Goal: Task Accomplishment & Management: Use online tool/utility

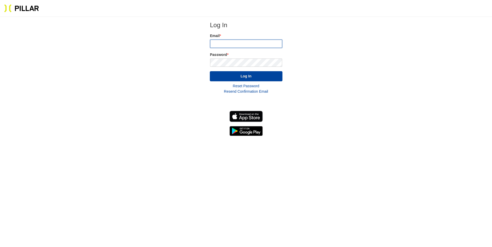
click at [216, 46] on input "email" at bounding box center [246, 44] width 72 height 8
type input "[PERSON_NAME][EMAIL_ADDRESS][PERSON_NAME][PERSON_NAME][DOMAIN_NAME]"
click at [210, 71] on button "Log In" at bounding box center [246, 76] width 73 height 10
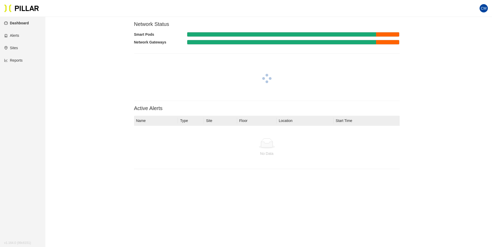
click at [23, 59] on link "Reports" at bounding box center [13, 60] width 18 height 4
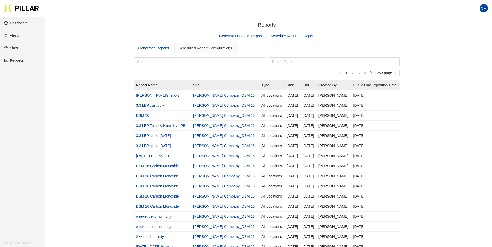
click at [254, 34] on link "Generate Historical Report" at bounding box center [240, 36] width 43 height 4
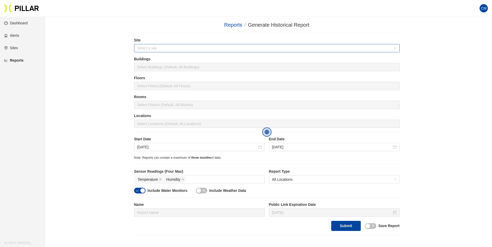
click at [180, 46] on input "search" at bounding box center [265, 48] width 256 height 8
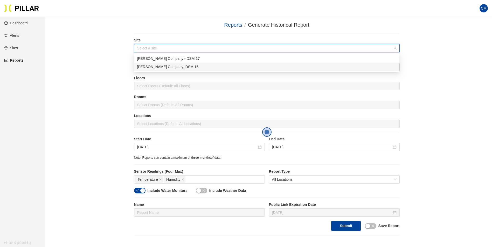
click at [174, 68] on div "[PERSON_NAME] Company_DSM 16" at bounding box center [266, 67] width 259 height 6
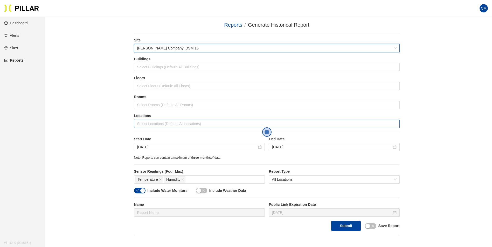
click at [180, 122] on div at bounding box center [266, 123] width 263 height 7
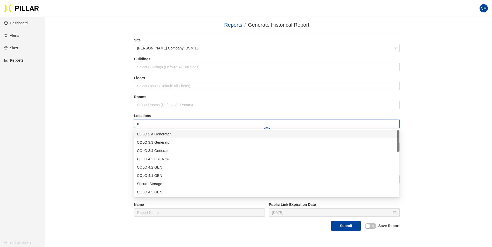
type input "er"
click at [167, 165] on div "Admin ER1" at bounding box center [266, 168] width 259 height 6
type input "er"
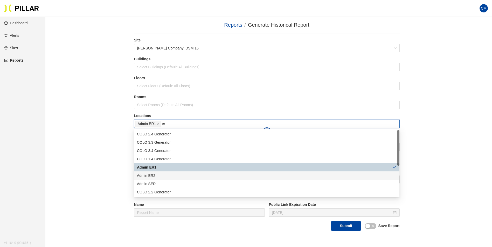
click at [163, 175] on div "Admin ER2" at bounding box center [266, 176] width 259 height 6
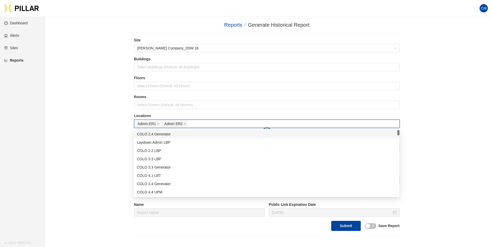
click at [244, 113] on div "Rooms Select Rooms (Default: All Rooms)" at bounding box center [267, 103] width 266 height 19
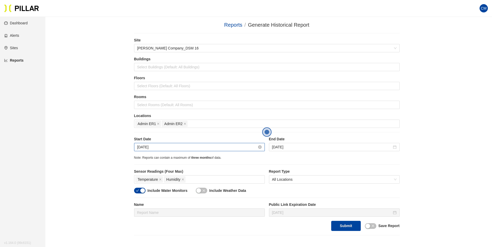
click at [161, 148] on input "[DATE]" at bounding box center [197, 147] width 120 height 6
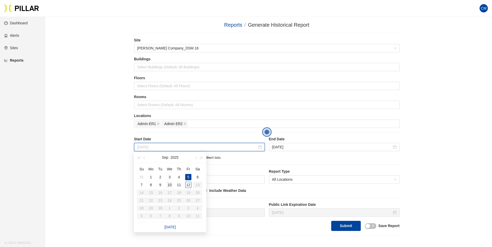
type input "[DATE]"
click at [169, 184] on div "10" at bounding box center [169, 185] width 6 height 6
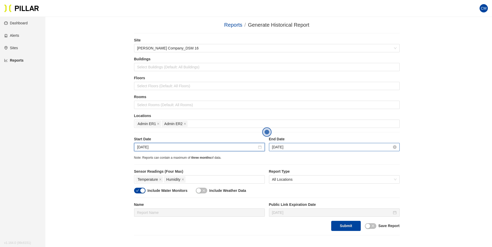
click at [291, 145] on input "[DATE]" at bounding box center [332, 147] width 120 height 6
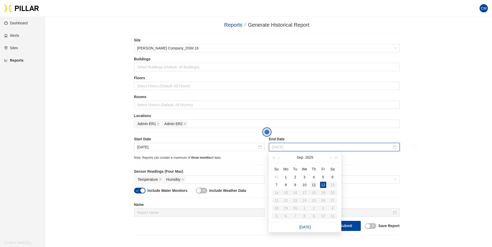
type input "[DATE]"
click at [312, 183] on div "11" at bounding box center [314, 185] width 6 height 6
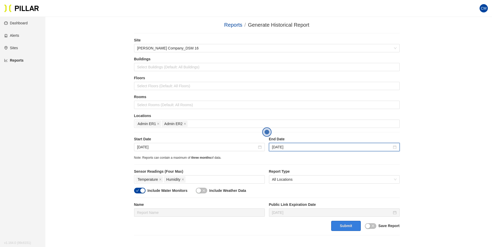
click at [344, 223] on button "Submit" at bounding box center [345, 226] width 29 height 10
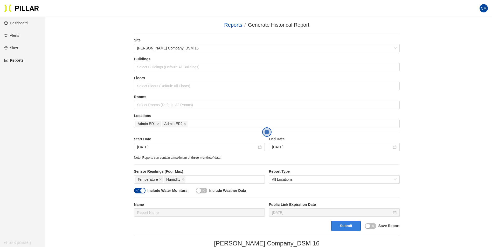
scroll to position [26, 0]
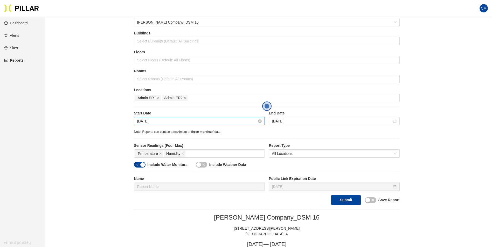
click at [157, 123] on input "[DATE]" at bounding box center [197, 122] width 120 height 6
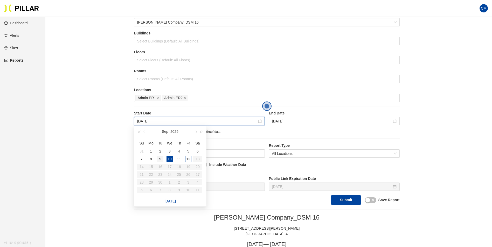
type input "[DATE]"
click at [159, 160] on div "9" at bounding box center [160, 159] width 6 height 6
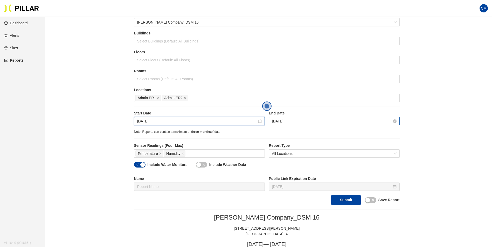
click at [287, 122] on input "[DATE]" at bounding box center [332, 122] width 120 height 6
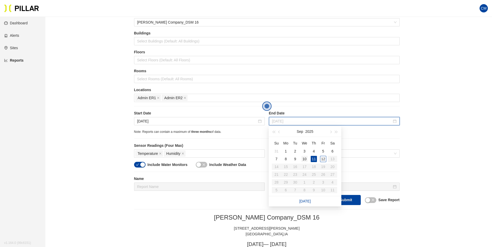
type input "[DATE]"
click at [306, 159] on div "10" at bounding box center [304, 159] width 6 height 6
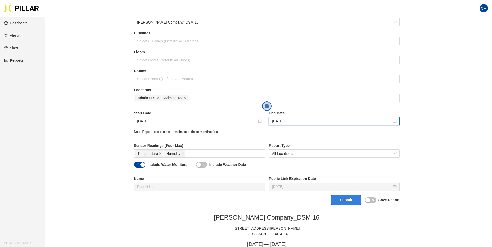
click at [345, 201] on button "Submit" at bounding box center [345, 200] width 29 height 10
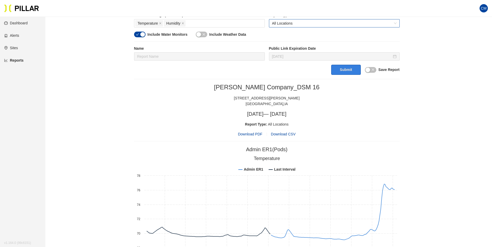
scroll to position [31, 0]
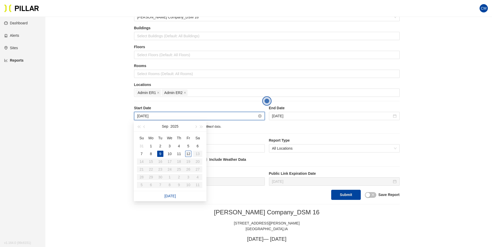
click at [146, 117] on input "[DATE]" at bounding box center [197, 116] width 120 height 6
type input "[DATE]"
click at [170, 156] on div "10" at bounding box center [169, 154] width 6 height 6
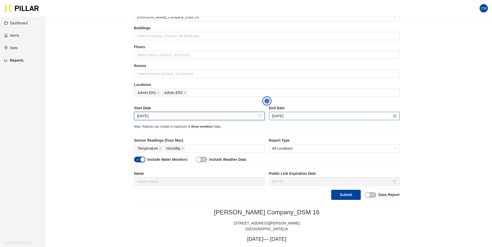
click at [283, 116] on input "[DATE]" at bounding box center [332, 116] width 120 height 6
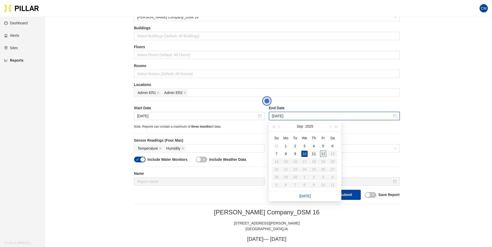
type input "[DATE]"
click at [313, 154] on div "11" at bounding box center [314, 154] width 6 height 6
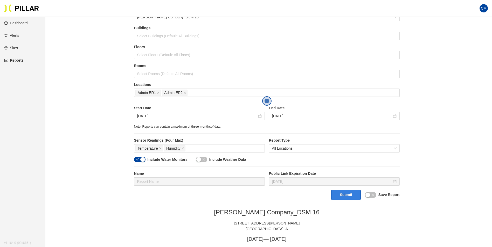
click at [348, 198] on button "Submit" at bounding box center [345, 195] width 29 height 10
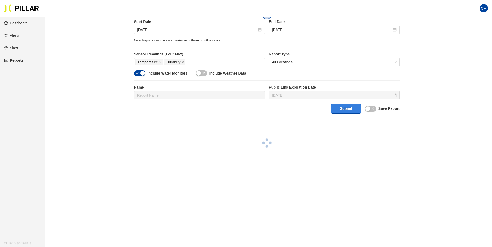
scroll to position [119, 0]
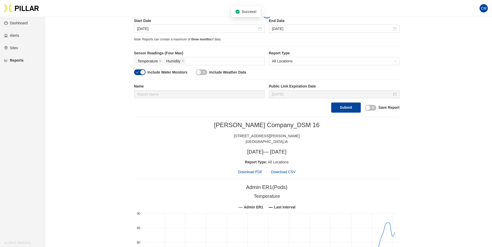
click at [252, 169] on span "Download PDF" at bounding box center [250, 172] width 24 height 6
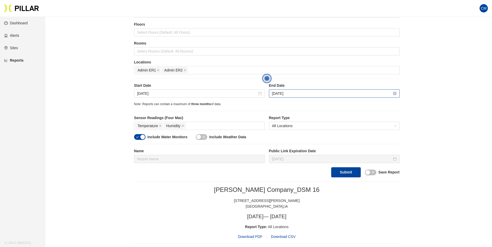
scroll to position [0, 0]
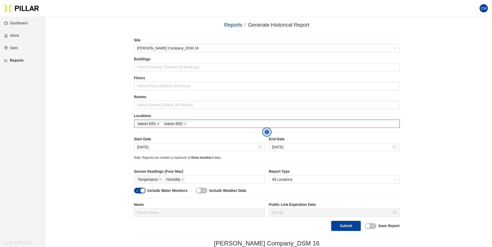
click at [157, 122] on span at bounding box center [158, 124] width 3 height 6
click at [160, 124] on span "Admin ER2" at bounding box center [148, 124] width 26 height 6
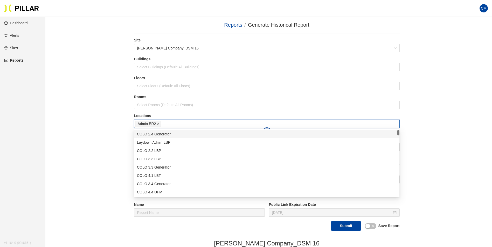
click at [159, 124] on icon "close" at bounding box center [158, 124] width 3 height 3
click at [159, 124] on div at bounding box center [266, 123] width 263 height 7
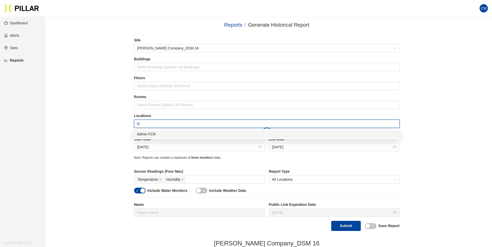
type input "fcr"
click at [164, 131] on div "Admin FCR" at bounding box center [267, 134] width 266 height 8
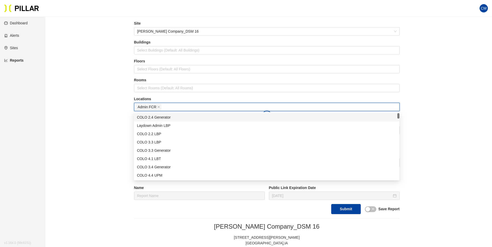
scroll to position [26, 0]
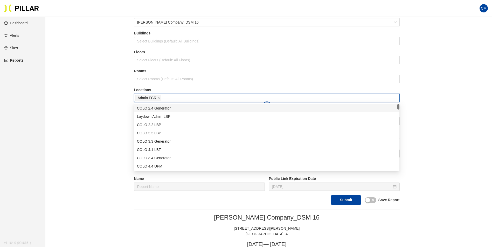
click at [365, 72] on label "Rooms" at bounding box center [267, 70] width 266 height 5
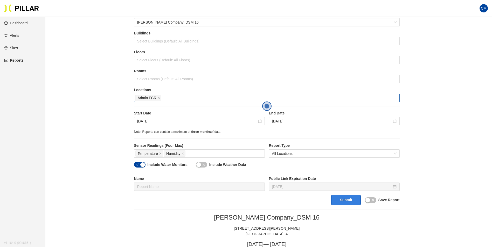
click at [352, 200] on button "Submit" at bounding box center [345, 200] width 29 height 10
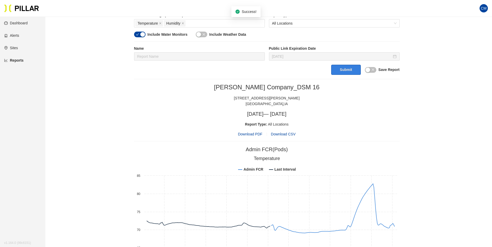
scroll to position [144, 0]
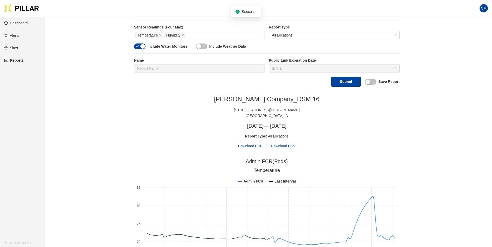
click at [254, 146] on span "Download PDF" at bounding box center [250, 146] width 24 height 6
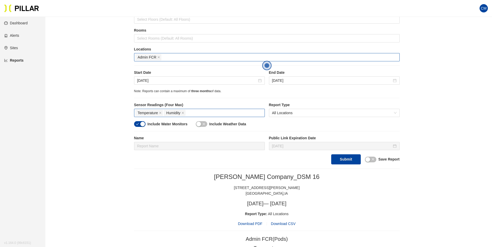
click at [221, 113] on div "Temperature Humidity" at bounding box center [199, 112] width 128 height 7
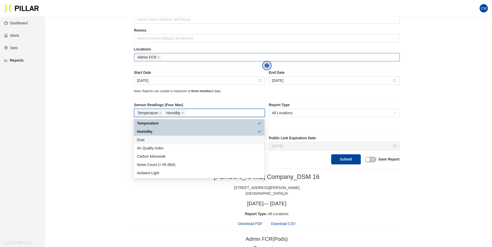
click at [191, 141] on div "Dust" at bounding box center [199, 140] width 124 height 6
click at [254, 95] on div "Site [PERSON_NAME] Company_DSM 16 Buildings Select Buildings (Default: All Buil…" at bounding box center [267, 68] width 266 height 194
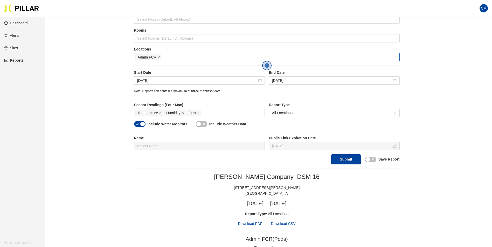
click at [158, 58] on icon "close" at bounding box center [158, 57] width 3 height 3
click at [158, 58] on div at bounding box center [266, 57] width 263 height 7
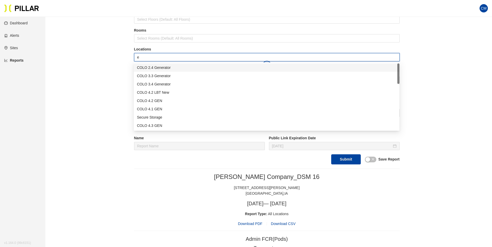
type input "er"
click at [163, 102] on div "Admin ER1" at bounding box center [266, 101] width 259 height 6
type input "er"
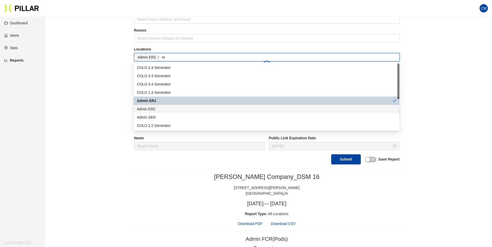
click at [164, 106] on div "Admin ER2" at bounding box center [266, 109] width 259 height 6
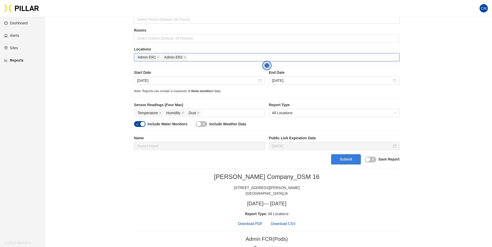
click at [340, 159] on button "Submit" at bounding box center [345, 160] width 29 height 10
click at [249, 225] on span "Download PDF" at bounding box center [250, 224] width 24 height 6
click at [158, 59] on span "close" at bounding box center [158, 57] width 3 height 3
click at [158, 59] on div at bounding box center [266, 57] width 263 height 7
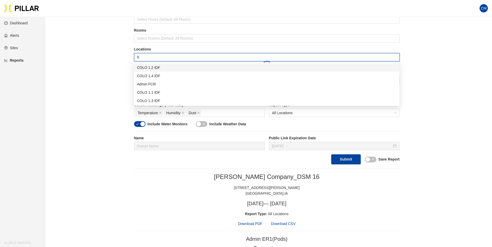
type input "fcr"
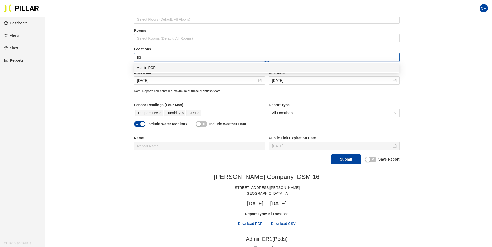
click at [164, 68] on div "Admin FCR" at bounding box center [266, 68] width 259 height 6
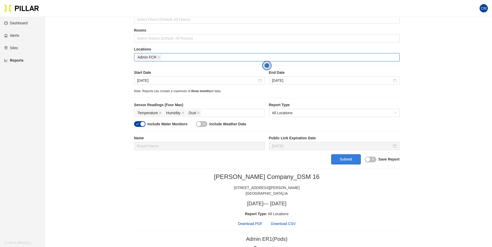
click at [345, 157] on button "Submit" at bounding box center [345, 160] width 29 height 10
click at [250, 225] on span "Download PDF" at bounding box center [250, 224] width 24 height 6
click at [159, 57] on icon "close" at bounding box center [158, 57] width 3 height 3
click at [159, 57] on div at bounding box center [266, 57] width 263 height 7
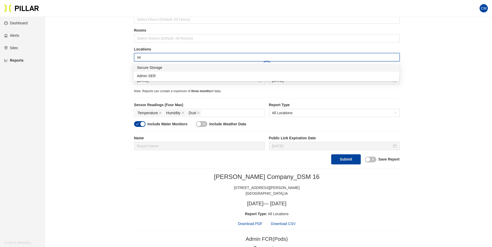
type input "ser"
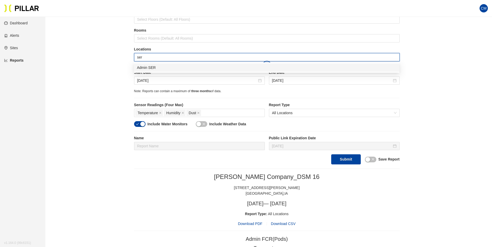
click at [161, 66] on div "Admin SER" at bounding box center [266, 68] width 259 height 6
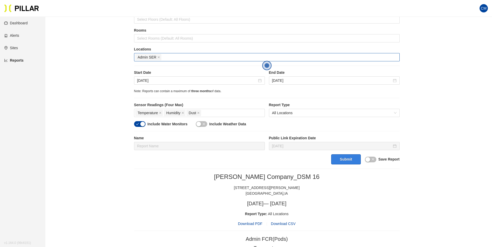
click at [344, 163] on button "Submit" at bounding box center [345, 160] width 29 height 10
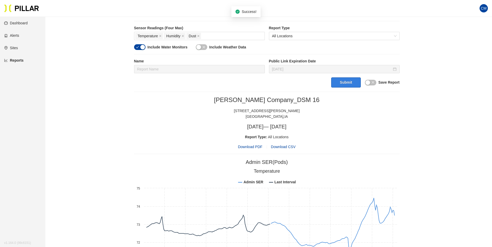
scroll to position [170, 0]
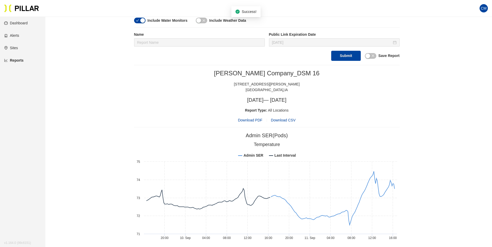
click at [253, 119] on span "Download PDF" at bounding box center [250, 120] width 24 height 6
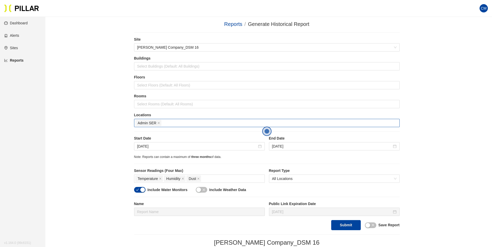
scroll to position [0, 0]
click at [158, 126] on span "close" at bounding box center [158, 124] width 3 height 3
click at [158, 126] on div at bounding box center [266, 123] width 263 height 7
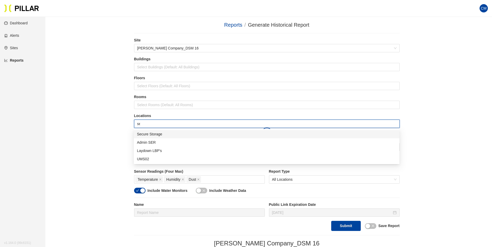
type input "sec"
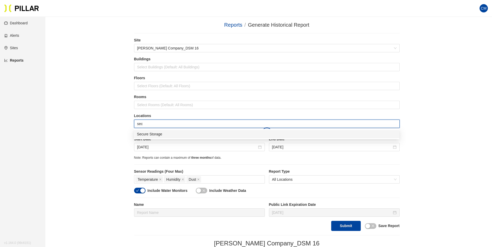
click at [162, 131] on div "Secure Storage" at bounding box center [267, 134] width 266 height 8
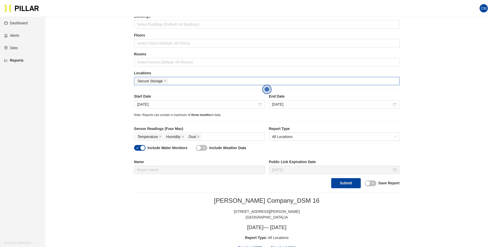
scroll to position [78, 0]
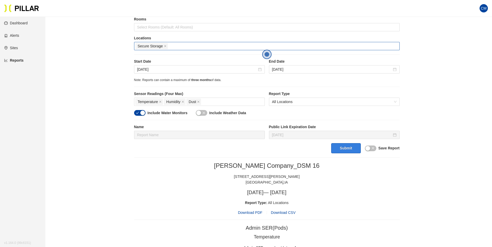
click at [340, 150] on button "Submit" at bounding box center [345, 148] width 29 height 10
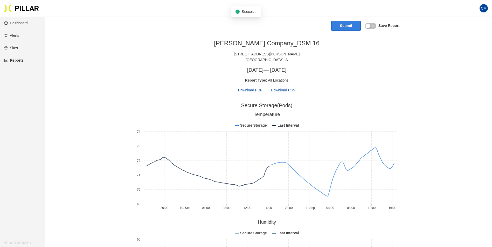
scroll to position [170, 0]
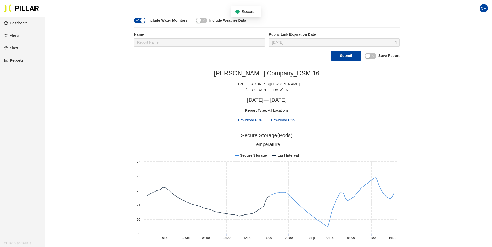
click at [250, 119] on span "Download PDF" at bounding box center [250, 120] width 24 height 6
click at [347, 12] on section "CM" at bounding box center [246, 8] width 492 height 17
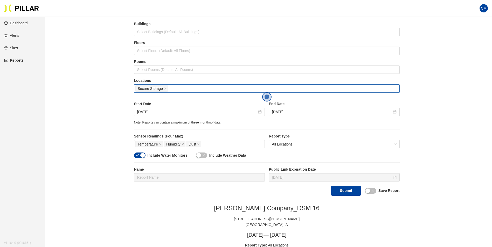
scroll to position [0, 0]
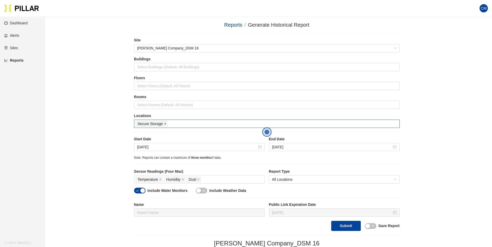
click at [165, 123] on icon "close" at bounding box center [165, 124] width 2 height 2
click at [165, 123] on div at bounding box center [266, 123] width 263 height 7
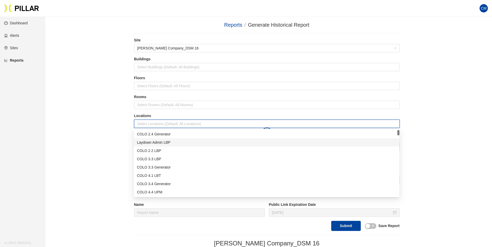
type input "e"
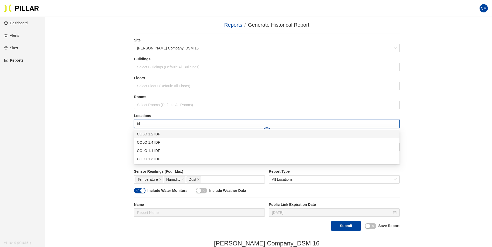
type input "idf"
click at [159, 136] on div "COLO 1.2 IDF" at bounding box center [266, 134] width 259 height 6
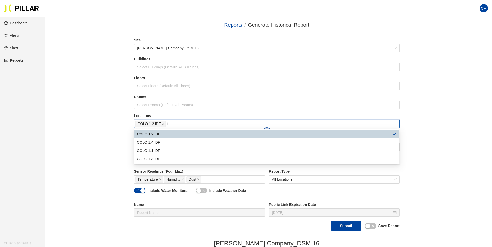
type input "idf"
click at [153, 141] on div "COLO 1.4 IDF" at bounding box center [266, 143] width 259 height 6
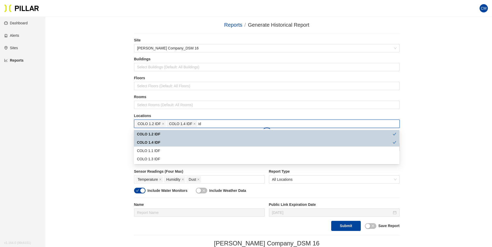
type input "idf"
click at [163, 154] on div "COLO 1.1 IDF" at bounding box center [267, 151] width 266 height 8
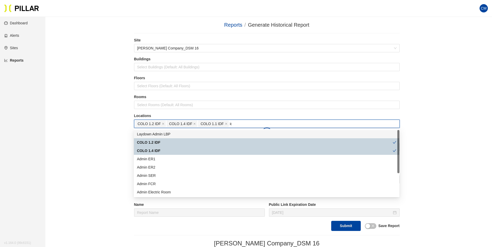
type input "idf"
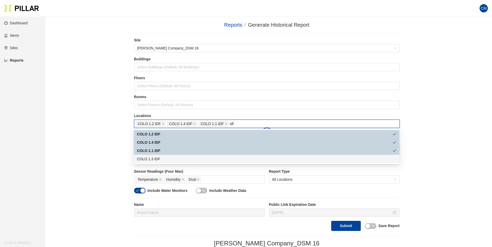
click at [167, 160] on div "COLO 1.3 IDF" at bounding box center [266, 159] width 259 height 6
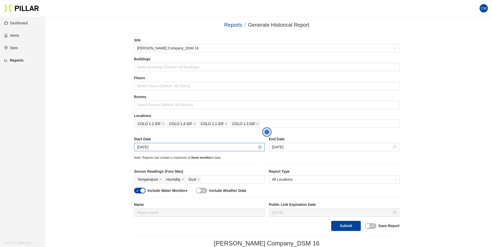
click at [203, 146] on input "[DATE]" at bounding box center [197, 147] width 120 height 6
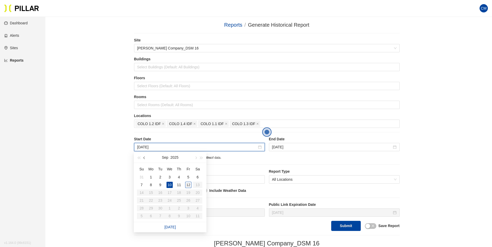
click at [144, 158] on span "button" at bounding box center [144, 158] width 3 height 3
type input "[DATE]"
click at [188, 178] on div "1" at bounding box center [188, 177] width 6 height 6
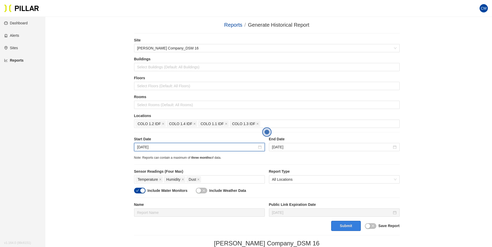
click at [341, 223] on button "Submit" at bounding box center [345, 226] width 29 height 10
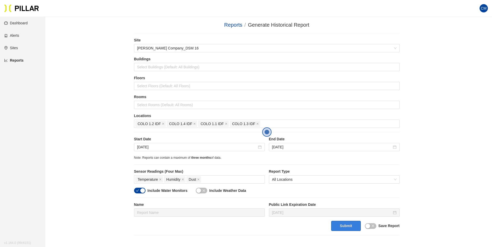
scroll to position [119, 0]
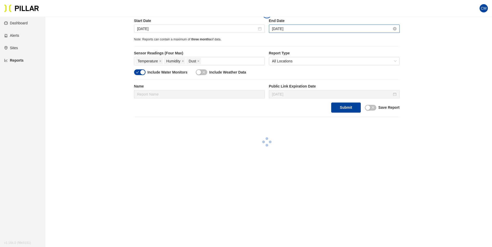
click at [285, 28] on input "[DATE]" at bounding box center [332, 29] width 120 height 6
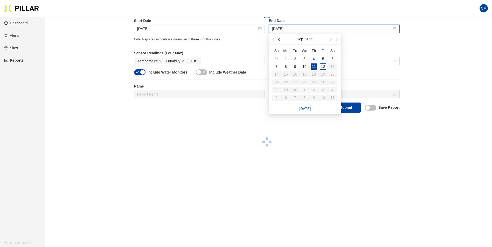
click at [279, 38] on span "button" at bounding box center [279, 39] width 3 height 3
type input "[DATE]"
click at [314, 66] on div "7" at bounding box center [314, 67] width 6 height 6
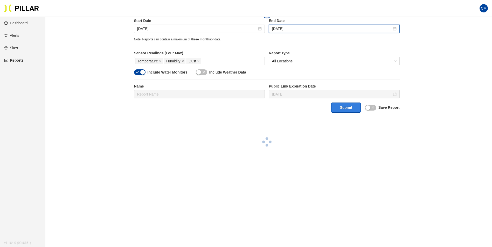
click at [338, 107] on button "Submit" at bounding box center [345, 108] width 29 height 10
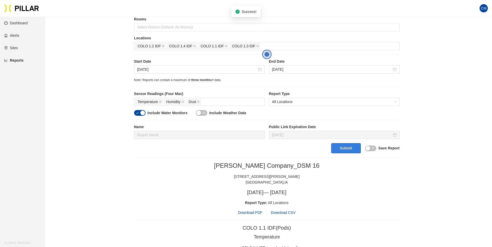
scroll to position [0, 0]
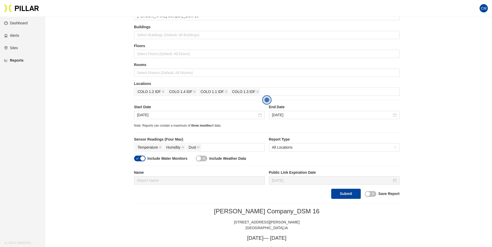
scroll to position [26, 0]
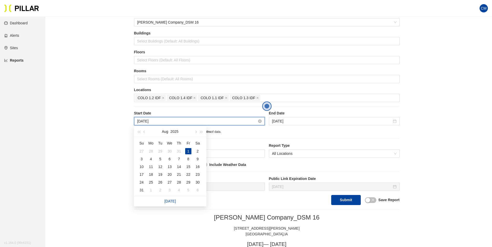
click at [141, 122] on input "[DATE]" at bounding box center [197, 122] width 120 height 6
click at [143, 131] on button "button" at bounding box center [145, 132] width 6 height 10
type input "[DATE]"
click at [162, 152] on div "1" at bounding box center [160, 151] width 6 height 6
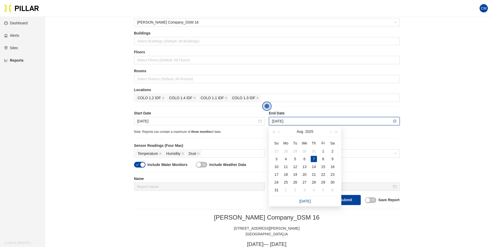
click at [282, 122] on input "[DATE]" at bounding box center [332, 122] width 120 height 6
click at [281, 133] on button "button" at bounding box center [279, 132] width 6 height 10
type input "[DATE]"
click at [313, 182] on div "31" at bounding box center [314, 182] width 6 height 6
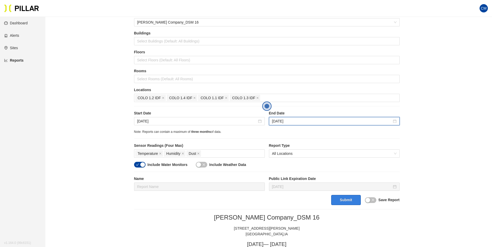
click at [344, 198] on button "Submit" at bounding box center [345, 200] width 29 height 10
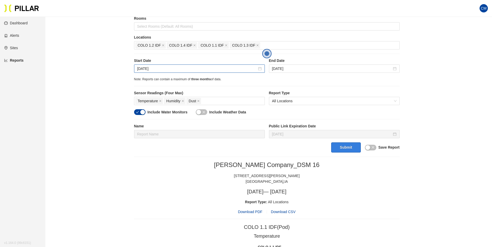
scroll to position [67, 0]
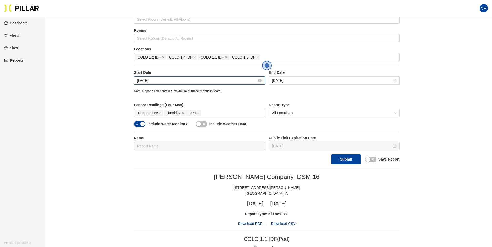
click at [159, 82] on input "[DATE]" at bounding box center [197, 81] width 120 height 6
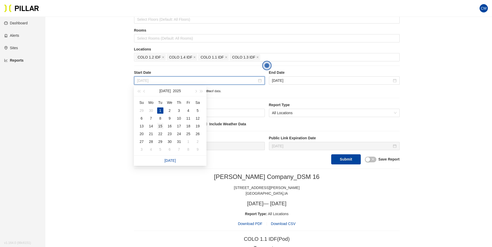
type input "[DATE]"
click at [162, 125] on div "15" at bounding box center [160, 126] width 6 height 6
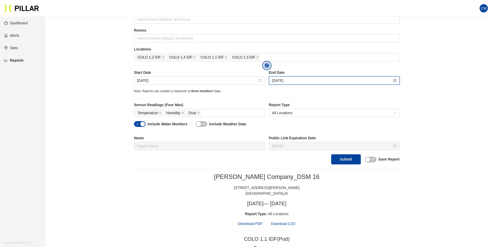
click at [283, 80] on input "[DATE]" at bounding box center [332, 81] width 120 height 6
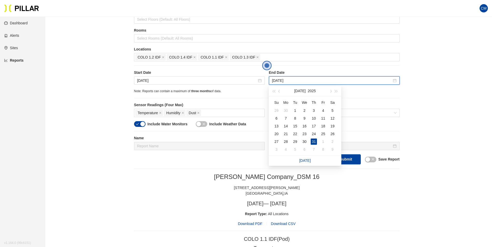
type input "[DATE]"
click at [381, 115] on span "All Locations" at bounding box center [334, 113] width 124 height 8
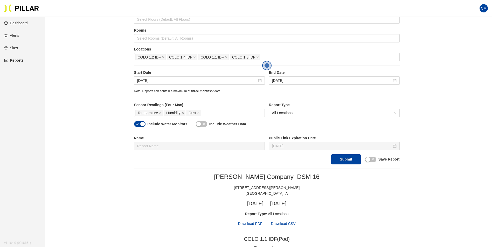
click at [353, 158] on button "Submit" at bounding box center [345, 160] width 29 height 10
click at [143, 80] on input "[DATE]" at bounding box center [197, 81] width 120 height 6
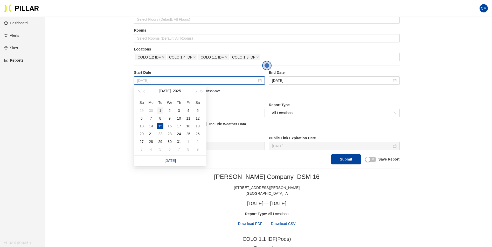
type input "[DATE]"
click at [162, 111] on div "1" at bounding box center [160, 111] width 6 height 6
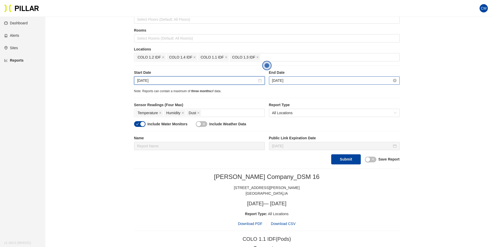
click at [287, 81] on input "[DATE]" at bounding box center [332, 81] width 120 height 6
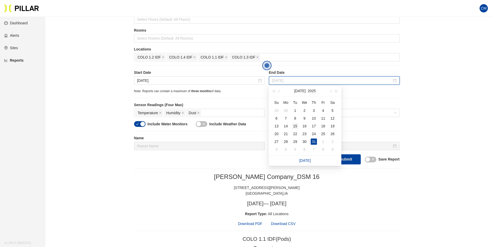
type input "[DATE]"
click at [296, 126] on div "15" at bounding box center [295, 126] width 6 height 6
